Goal: Transaction & Acquisition: Book appointment/travel/reservation

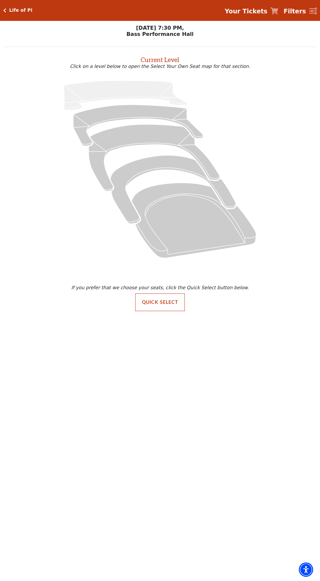
click at [162, 151] on icon at bounding box center [160, 169] width 298 height 188
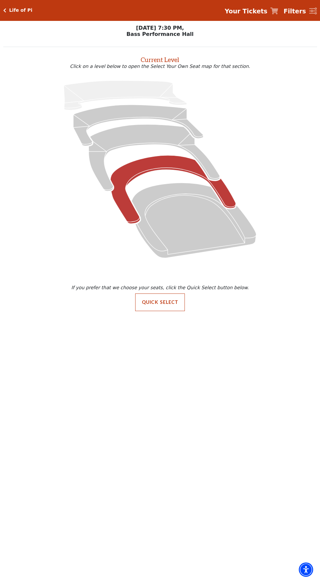
click at [164, 162] on icon "Box Tier - Seats Available: 11" at bounding box center [172, 189] width 125 height 68
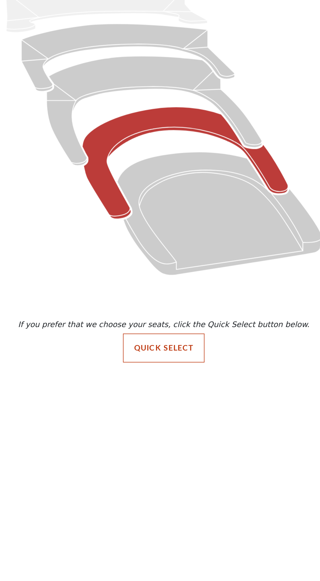
click at [154, 185] on icon "Box Tier - Seats Available: 11" at bounding box center [172, 219] width 125 height 68
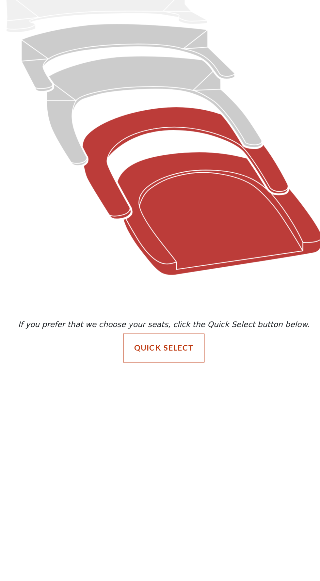
click at [174, 212] on icon "Orchestra / Parterre Circle - Seats Available: 37" at bounding box center [193, 249] width 125 height 75
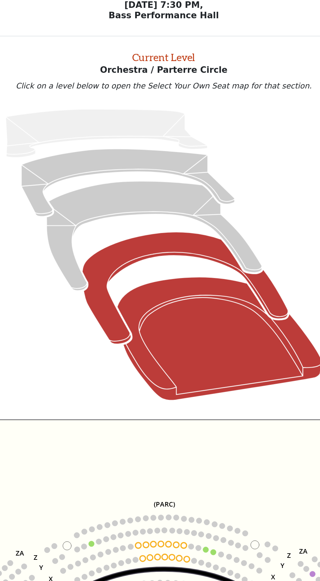
click at [140, 182] on icon "Box Tier - Seats Available: 11" at bounding box center [172, 200] width 125 height 68
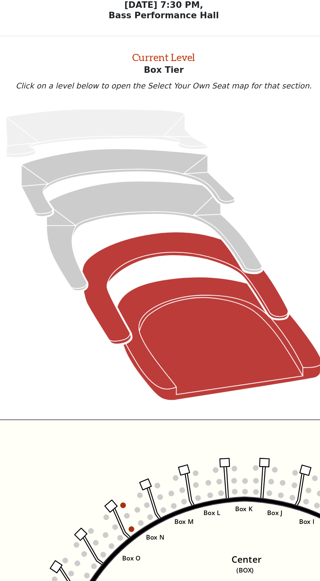
click at [173, 197] on icon "Orchestra / Parterre Circle - Seats Available: 37" at bounding box center [193, 230] width 125 height 75
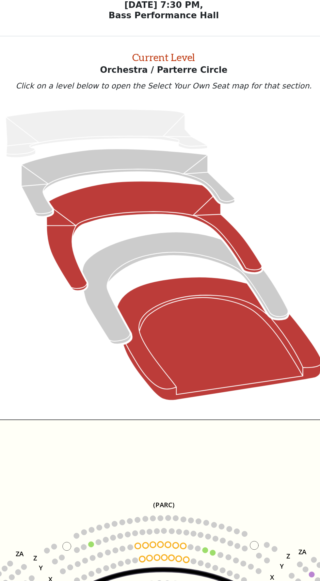
click at [169, 146] on icon "Mezzanine - Seats Available: 75" at bounding box center [154, 168] width 131 height 67
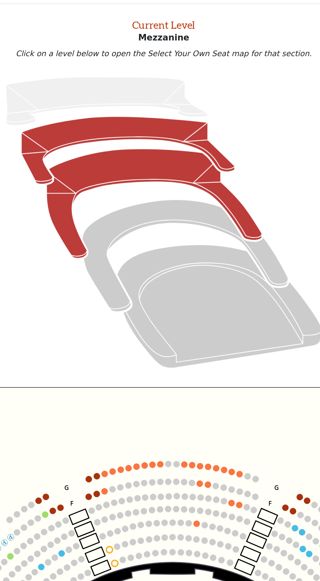
click at [163, 124] on icon "Lower Gallery - Seats Available: 140" at bounding box center [138, 135] width 130 height 41
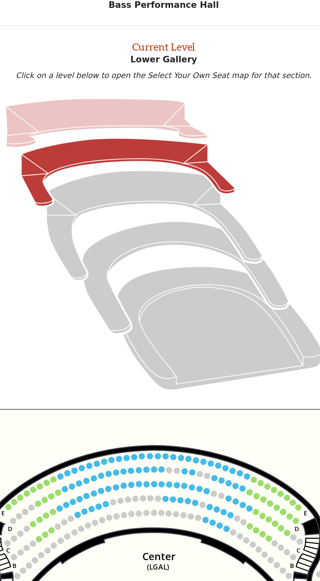
click at [149, 94] on icon "Upper Gallery - Seats Available: 0" at bounding box center [125, 105] width 123 height 29
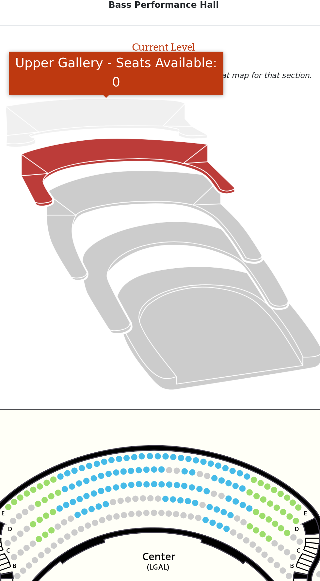
click at [166, 122] on icon "Lower Gallery - Seats Available: 140" at bounding box center [138, 135] width 130 height 41
